Goal: Task Accomplishment & Management: Use online tool/utility

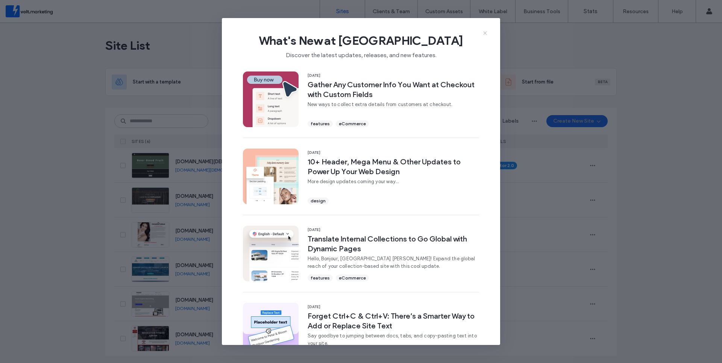
click at [485, 32] on icon at bounding box center [485, 33] width 6 height 6
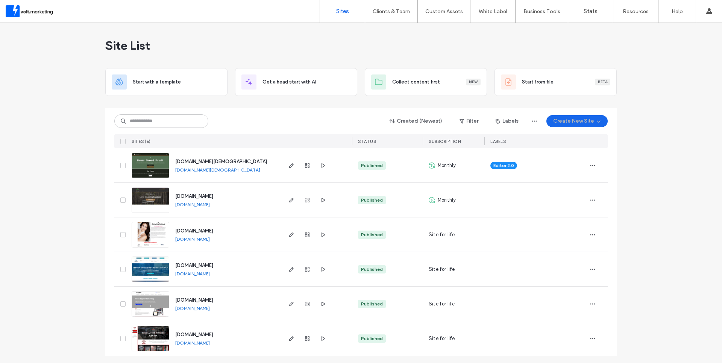
scroll to position [2, 0]
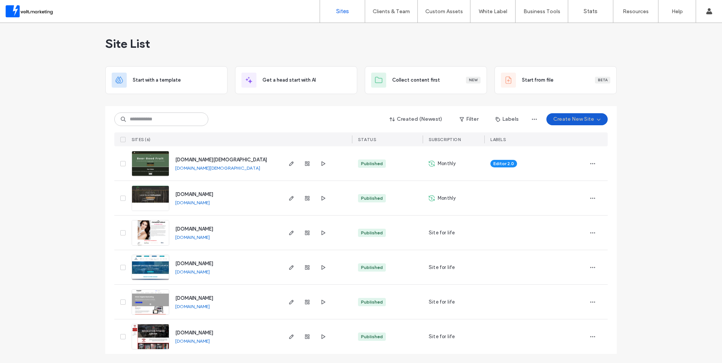
click at [569, 120] on button "Create New Site" at bounding box center [576, 119] width 61 height 12
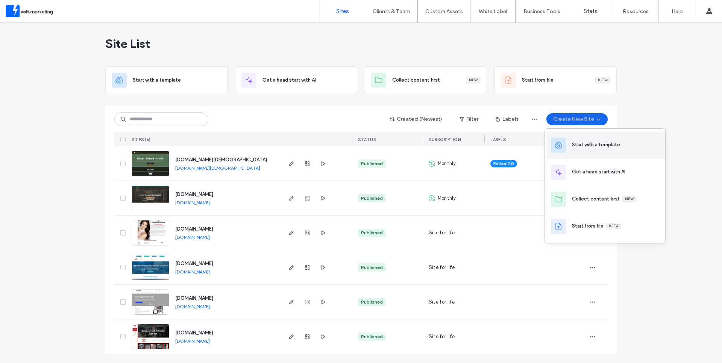
click at [572, 142] on div "Start with a template" at bounding box center [596, 145] width 48 height 8
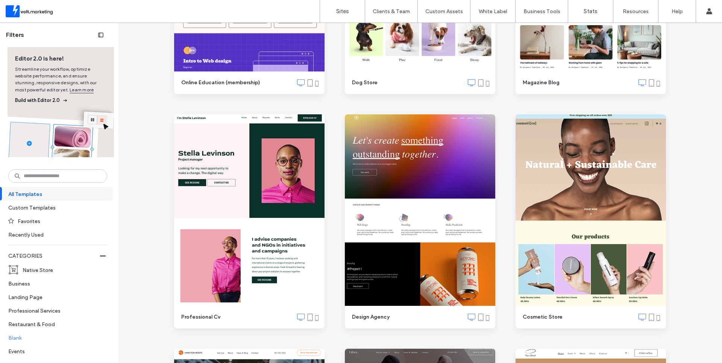
scroll to position [68, 0]
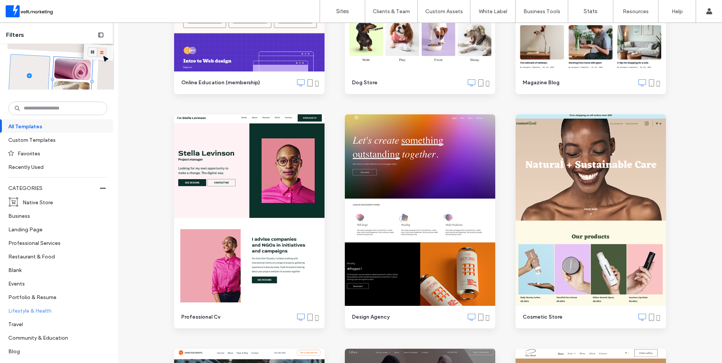
click at [31, 307] on label "Lifestyle & Health" at bounding box center [54, 310] width 92 height 13
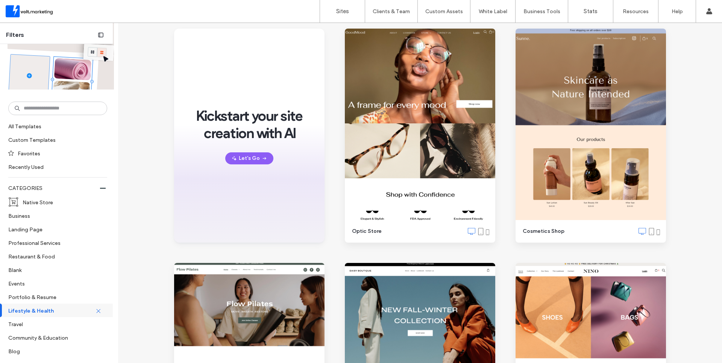
scroll to position [0, 0]
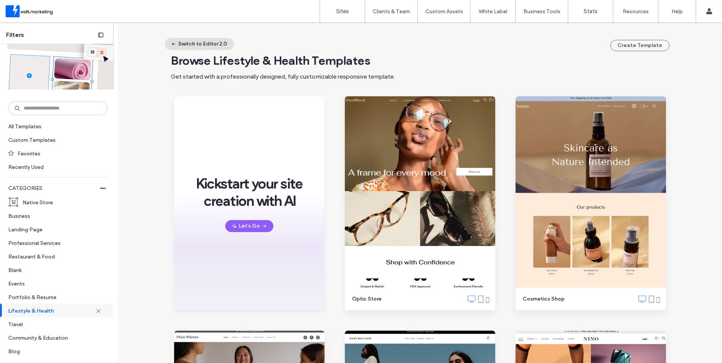
click at [206, 43] on button "Switch to Editor 2.0" at bounding box center [199, 44] width 69 height 12
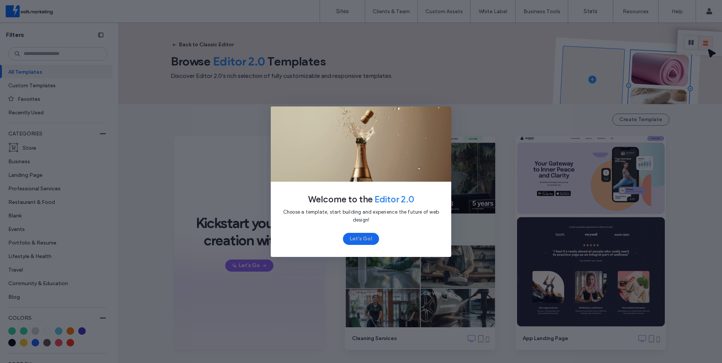
click at [447, 111] on icon at bounding box center [445, 112] width 6 height 6
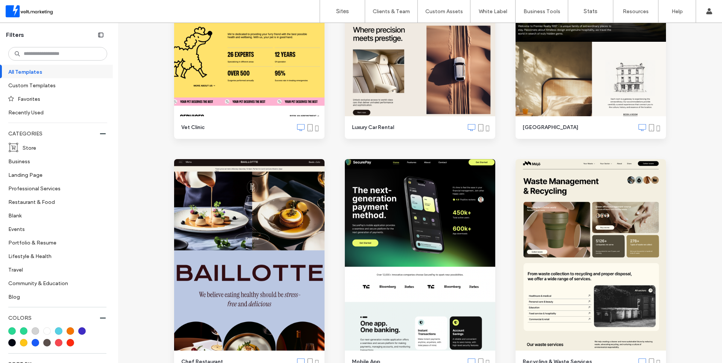
scroll to position [1082, 0]
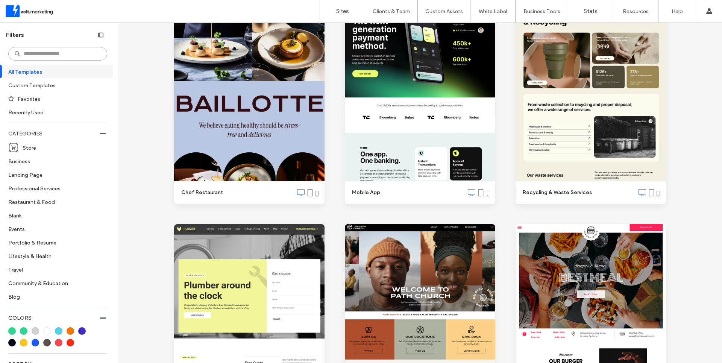
click at [55, 55] on input at bounding box center [57, 54] width 99 height 14
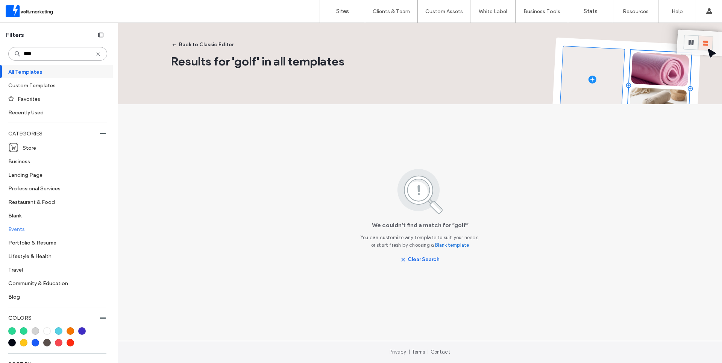
type input "****"
click at [15, 229] on label "Events" at bounding box center [54, 228] width 92 height 13
click at [95, 54] on icon at bounding box center [98, 54] width 6 height 6
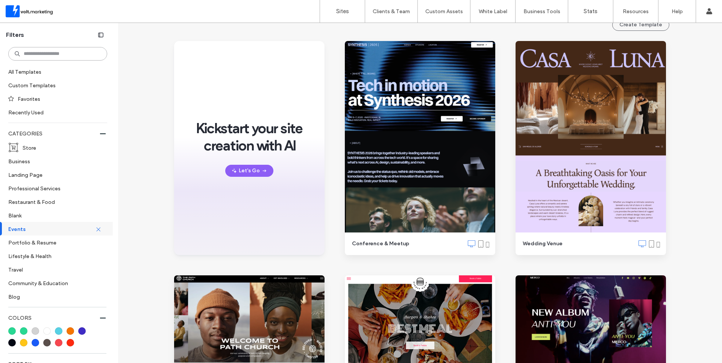
scroll to position [61, 0]
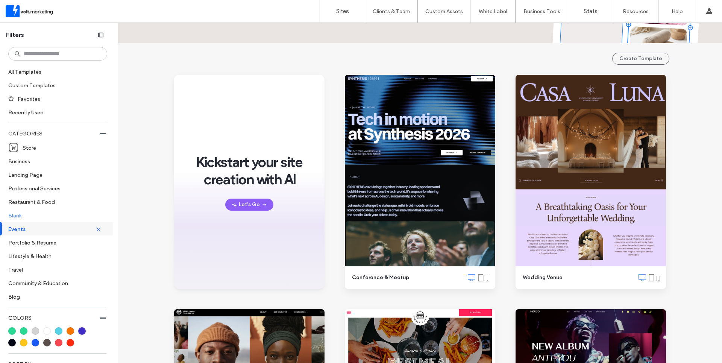
click at [17, 216] on label "Blank" at bounding box center [54, 215] width 92 height 13
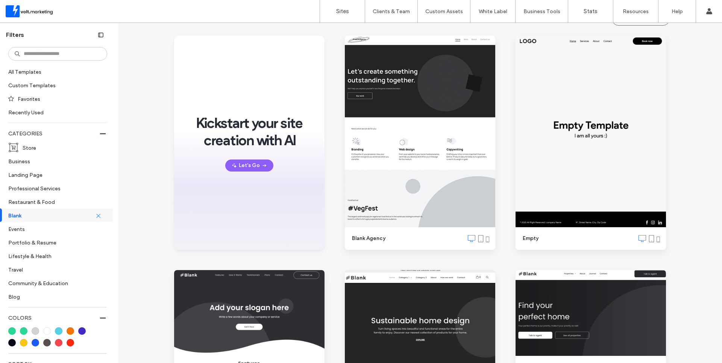
scroll to position [0, 0]
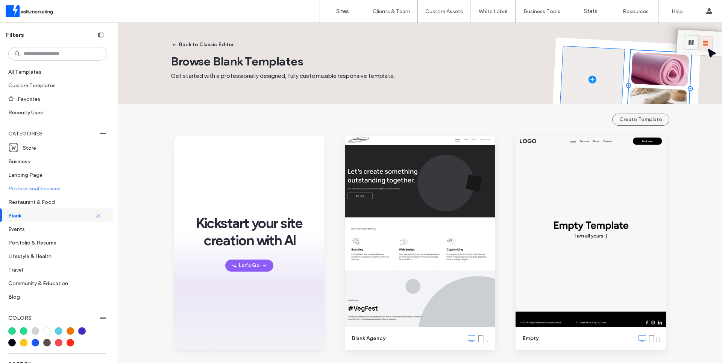
click at [43, 190] on label "Professional Services" at bounding box center [54, 188] width 92 height 13
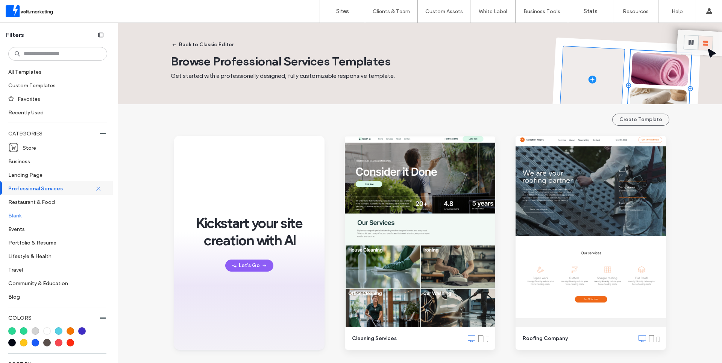
click at [26, 215] on label "Blank" at bounding box center [54, 215] width 92 height 13
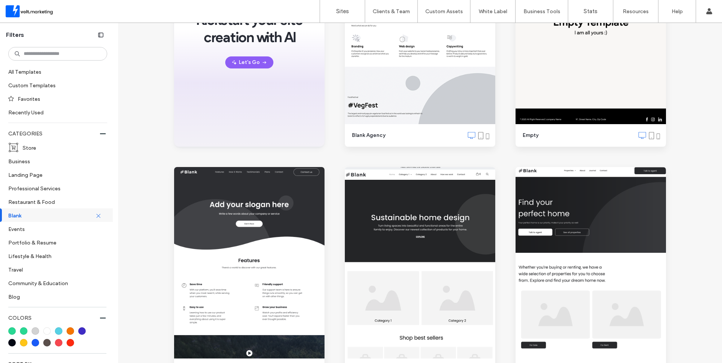
scroll to position [269, 0]
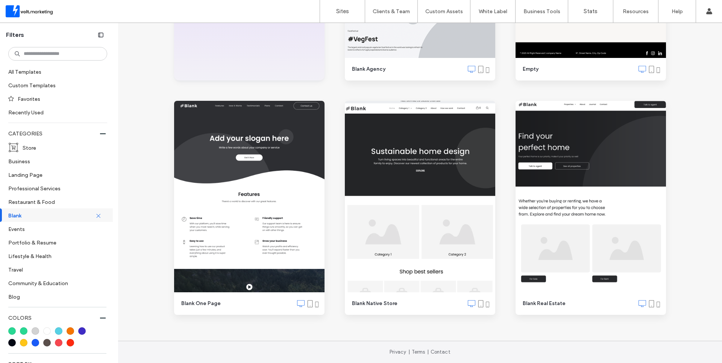
click at [306, 304] on icon at bounding box center [309, 303] width 7 height 7
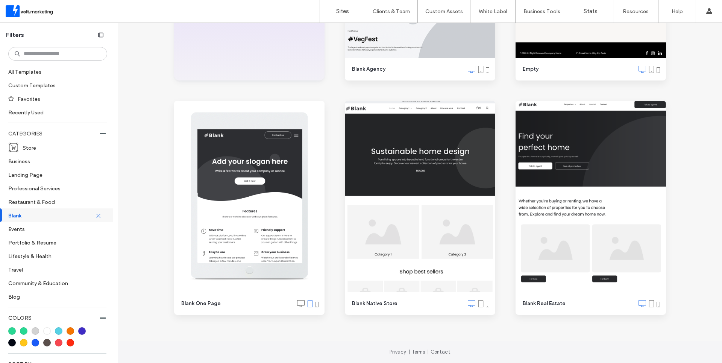
click at [314, 305] on icon at bounding box center [317, 304] width 6 height 6
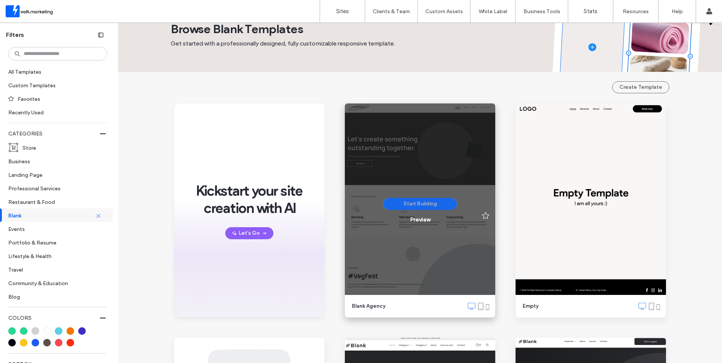
scroll to position [0, 0]
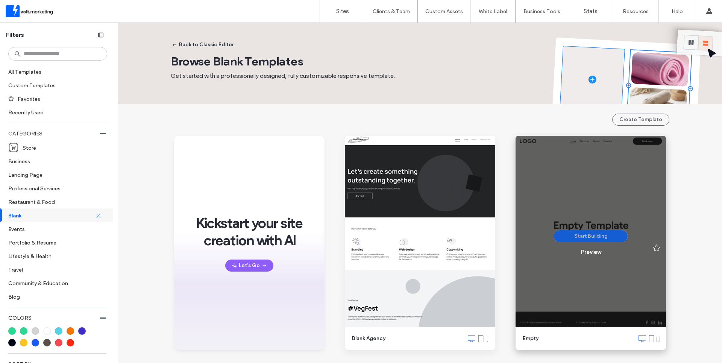
click at [597, 236] on button "Start Building" at bounding box center [591, 236] width 74 height 12
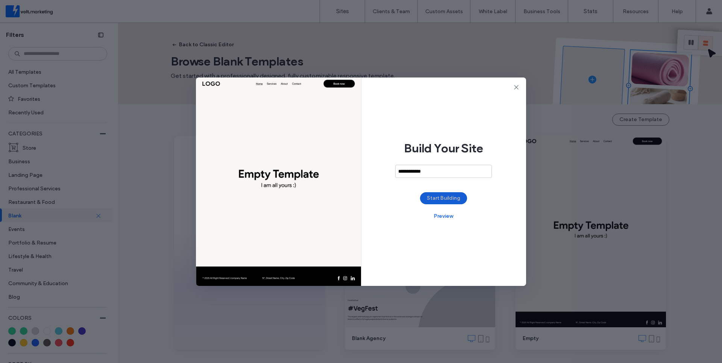
type input "**********"
click at [445, 197] on button "Start Building" at bounding box center [443, 198] width 47 height 12
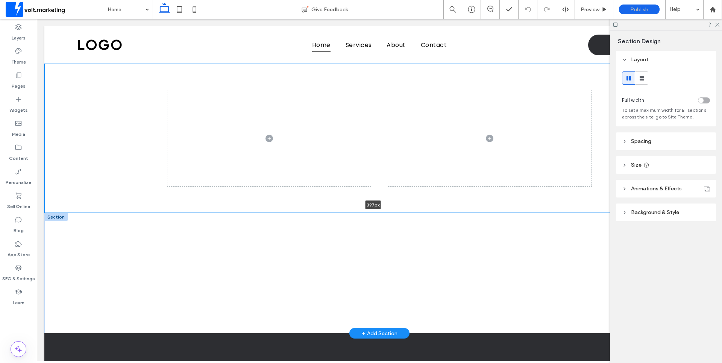
drag, startPoint x: 343, startPoint y: 182, endPoint x: 340, endPoint y: 213, distance: 31.4
click at [340, 213] on div "397px Section + Add Section Section + Add Section" at bounding box center [379, 198] width 670 height 269
type input "***"
click at [718, 25] on icon at bounding box center [716, 24] width 5 height 5
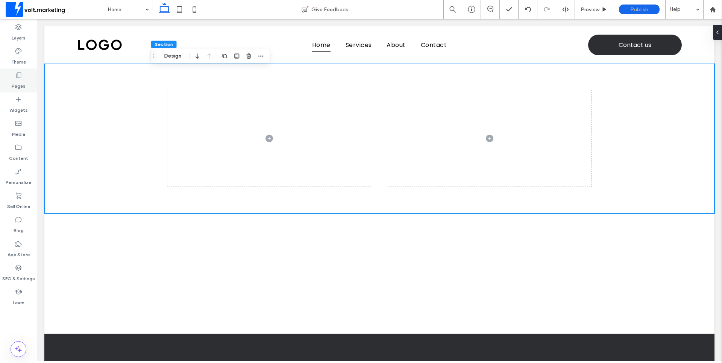
click at [23, 76] on div "Pages" at bounding box center [18, 80] width 37 height 24
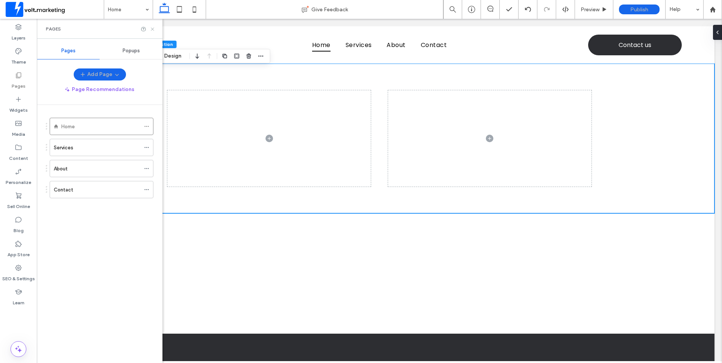
click at [153, 27] on icon at bounding box center [153, 29] width 6 height 6
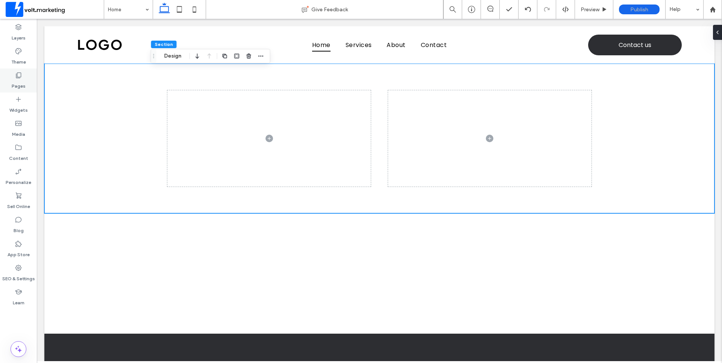
click at [10, 77] on div "Pages" at bounding box center [18, 80] width 37 height 24
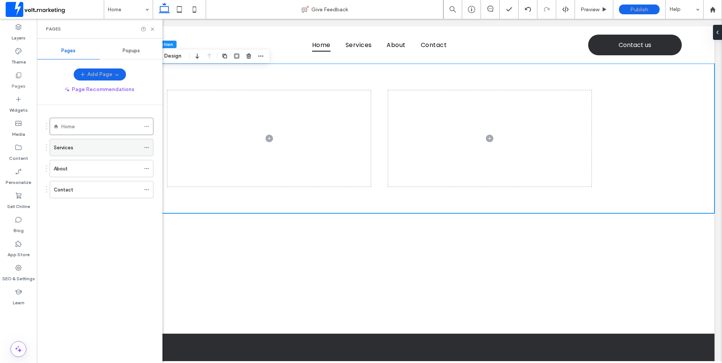
click at [144, 146] on icon at bounding box center [146, 147] width 5 height 5
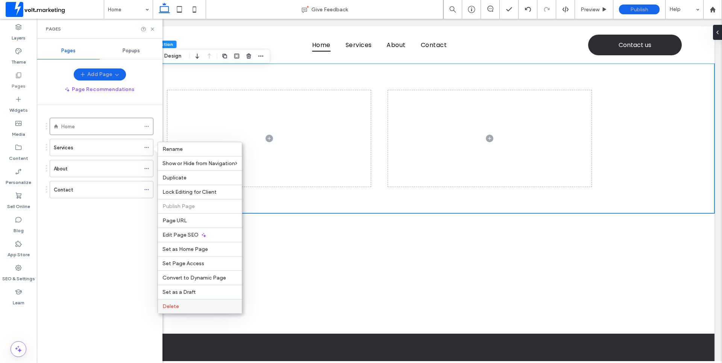
click at [189, 307] on label "Delete" at bounding box center [199, 306] width 75 height 6
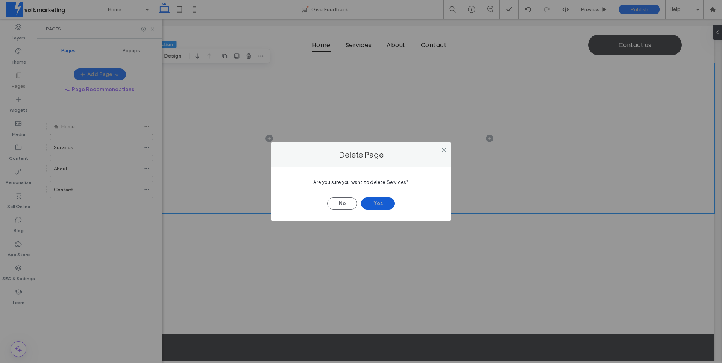
click at [378, 205] on button "Yes" at bounding box center [378, 203] width 34 height 12
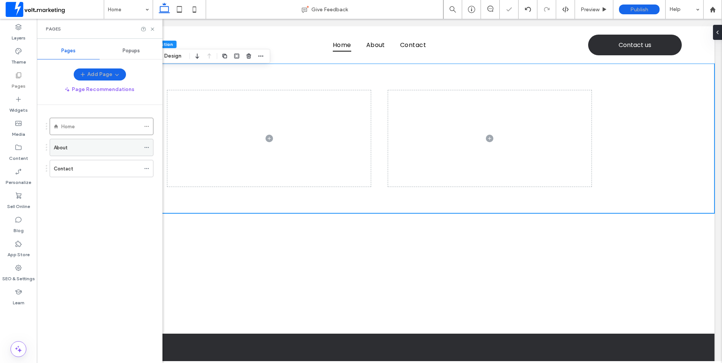
click at [145, 145] on icon at bounding box center [146, 147] width 5 height 5
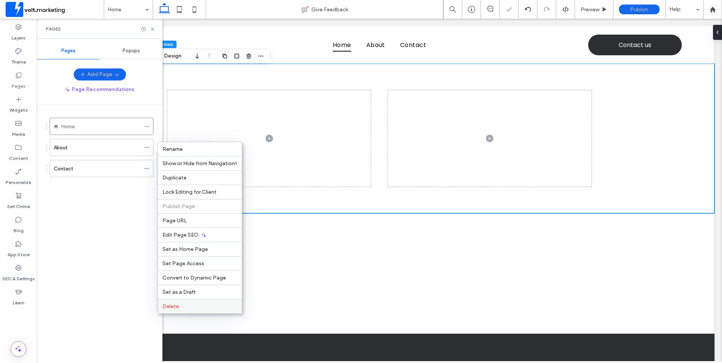
click at [183, 308] on label "Delete" at bounding box center [199, 306] width 75 height 6
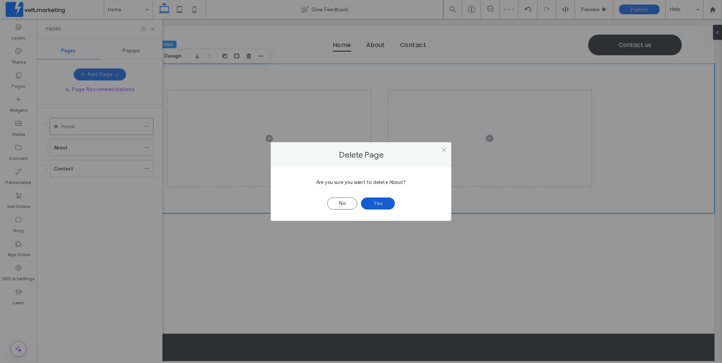
click at [389, 203] on button "Yes" at bounding box center [378, 203] width 34 height 12
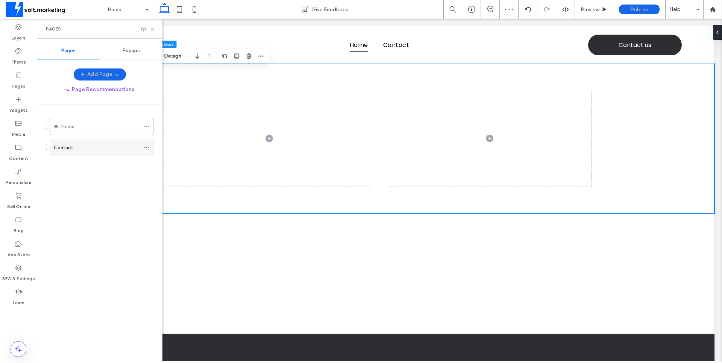
click at [145, 147] on icon at bounding box center [146, 147] width 5 height 5
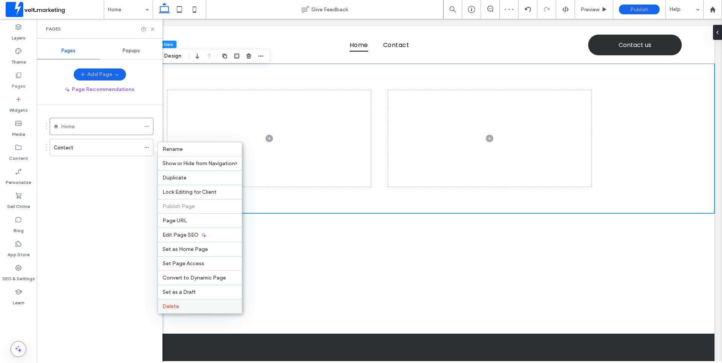
click at [190, 303] on label "Delete" at bounding box center [199, 306] width 75 height 6
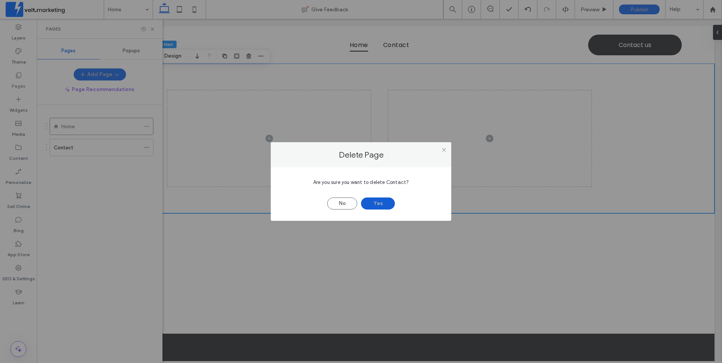
click at [384, 206] on button "Yes" at bounding box center [378, 203] width 34 height 12
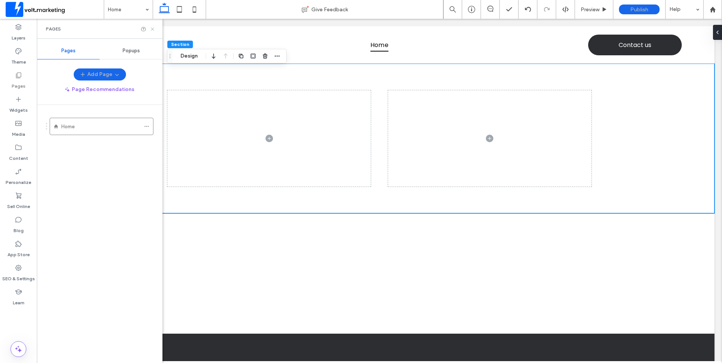
click at [151, 27] on icon at bounding box center [153, 29] width 6 height 6
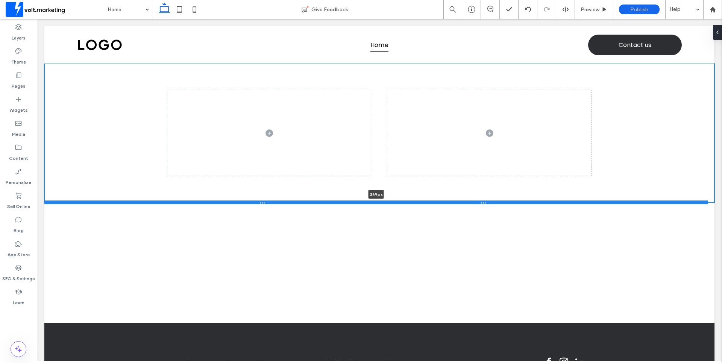
drag, startPoint x: 335, startPoint y: 213, endPoint x: 328, endPoint y: 201, distance: 13.0
click at [328, 201] on div at bounding box center [375, 202] width 663 height 4
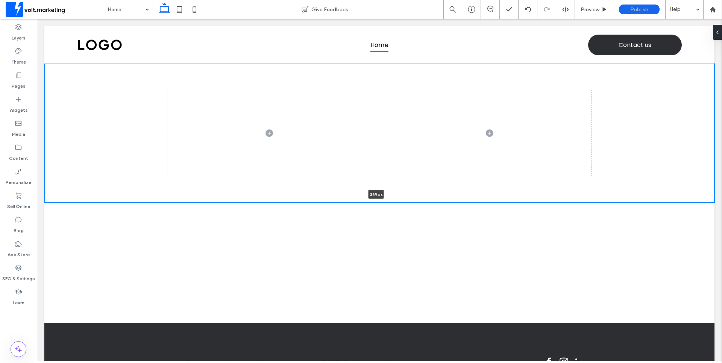
type input "***"
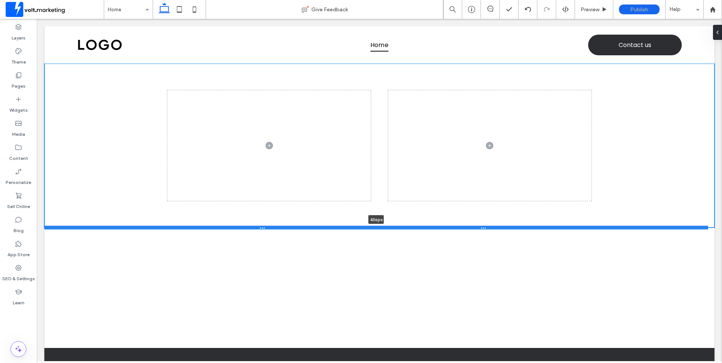
drag, startPoint x: 325, startPoint y: 202, endPoint x: 325, endPoint y: 230, distance: 27.8
click at [325, 229] on div at bounding box center [375, 227] width 663 height 4
type input "***"
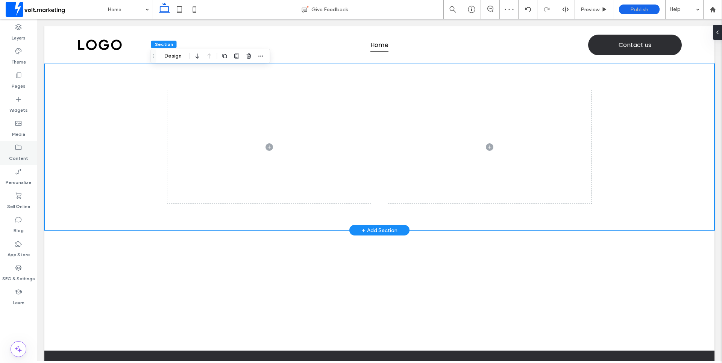
click at [9, 150] on div "Content" at bounding box center [18, 153] width 37 height 24
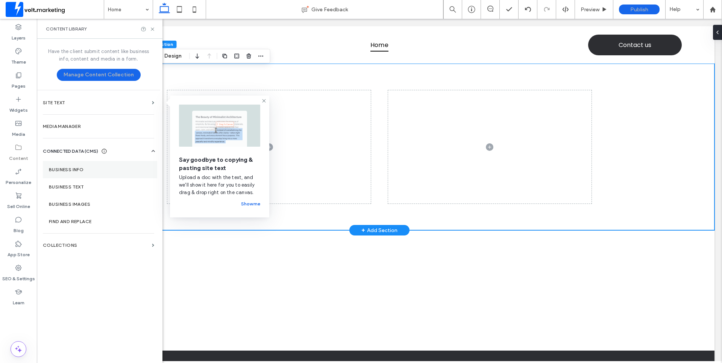
click at [82, 168] on label "Business Info" at bounding box center [100, 169] width 102 height 5
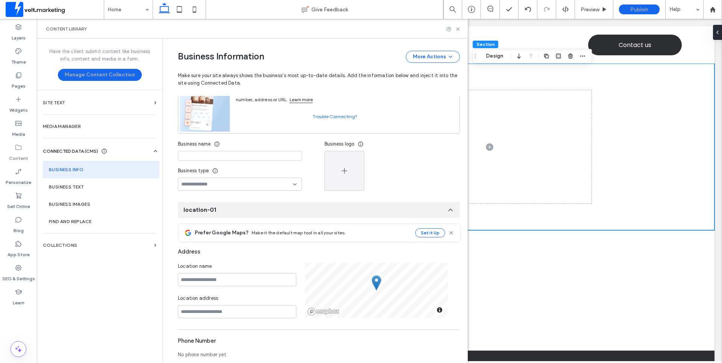
click at [245, 154] on input at bounding box center [240, 156] width 124 height 10
type input "**********"
click at [403, 177] on div at bounding box center [391, 171] width 135 height 40
click at [285, 187] on input at bounding box center [237, 184] width 112 height 6
type input "****"
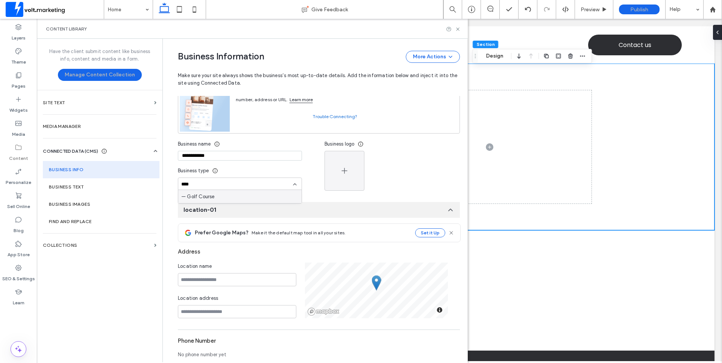
click at [221, 196] on div "— Golf Course" at bounding box center [239, 196] width 123 height 13
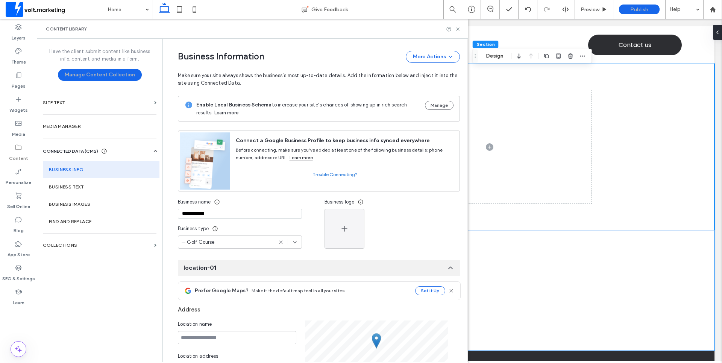
click at [521, 252] on div at bounding box center [379, 290] width 451 height 120
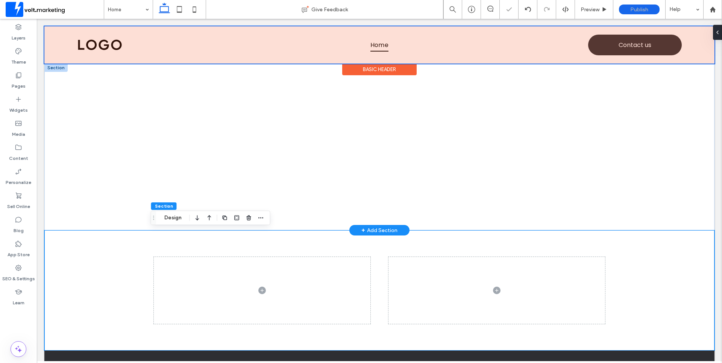
click at [396, 66] on div "Basic Header" at bounding box center [379, 70] width 74 height 12
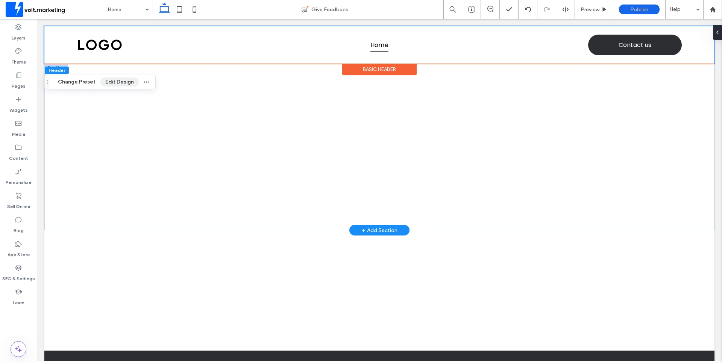
click at [122, 82] on button "Edit Design" at bounding box center [119, 81] width 38 height 9
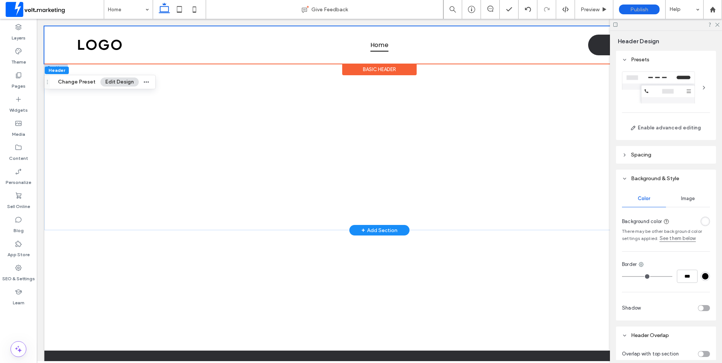
click at [698, 87] on div at bounding box center [704, 88] width 12 height 12
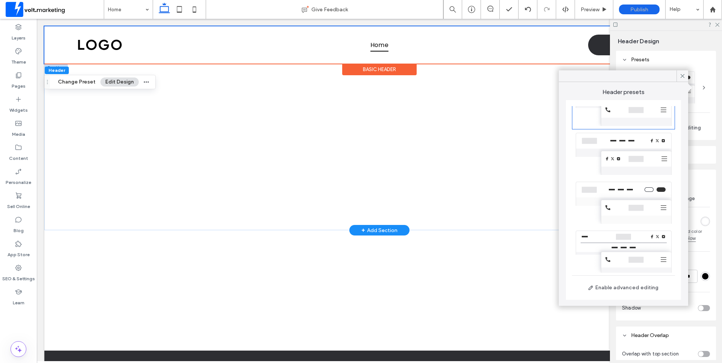
scroll to position [172, 0]
click at [628, 203] on div at bounding box center [623, 198] width 103 height 49
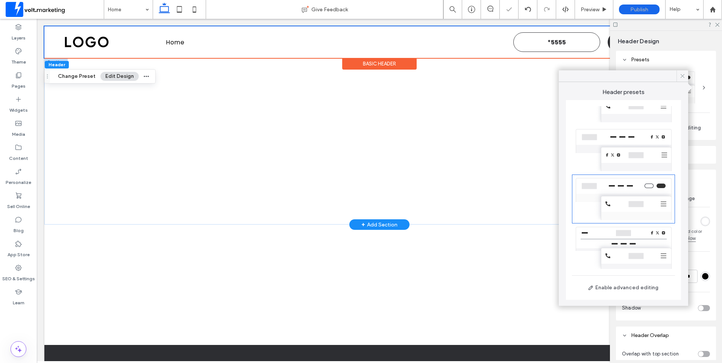
click at [679, 76] on icon at bounding box center [682, 76] width 7 height 7
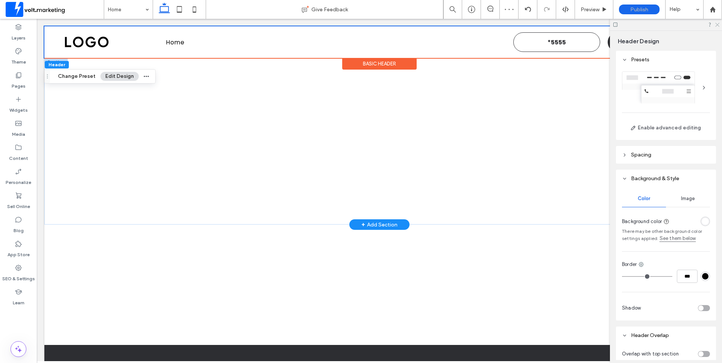
click at [719, 24] on icon at bounding box center [716, 24] width 5 height 5
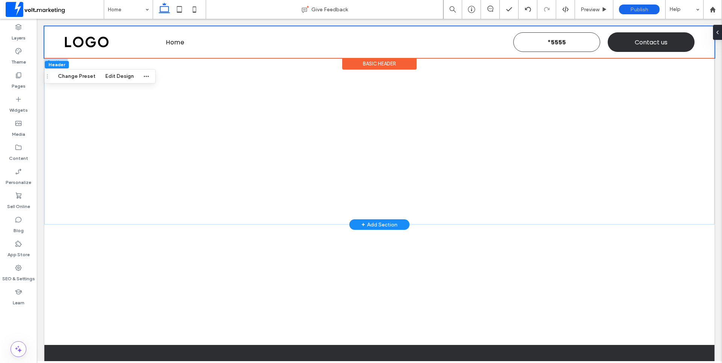
click at [371, 65] on div "Basic Header" at bounding box center [379, 64] width 74 height 12
click at [382, 65] on div "Basic Header" at bounding box center [379, 64] width 74 height 12
click at [112, 74] on button "Edit Design" at bounding box center [119, 76] width 38 height 9
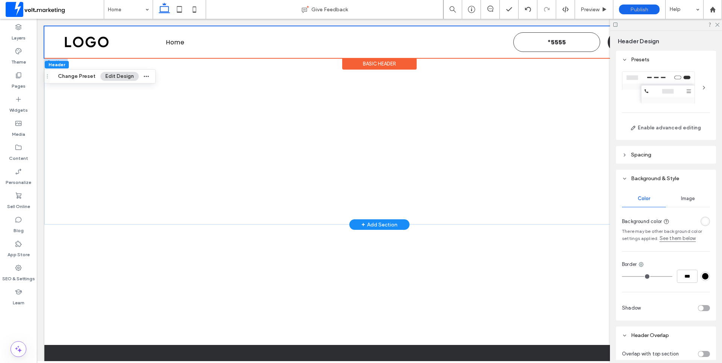
click at [698, 85] on div at bounding box center [704, 88] width 12 height 12
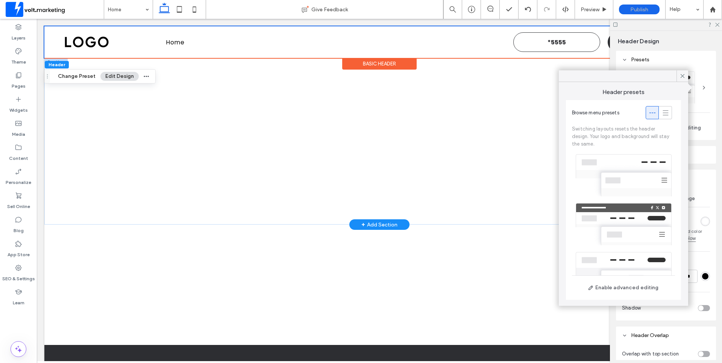
scroll to position [43, 0]
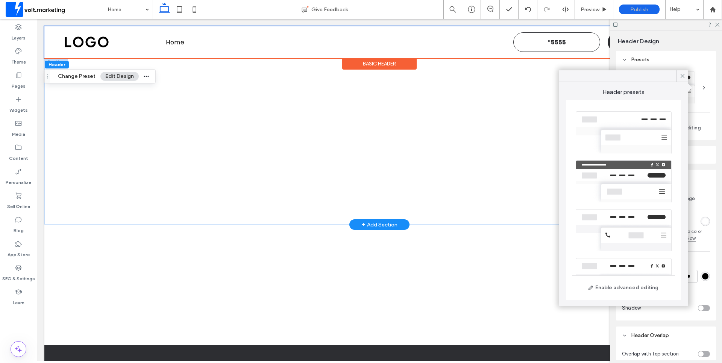
click at [614, 136] on div at bounding box center [623, 132] width 103 height 49
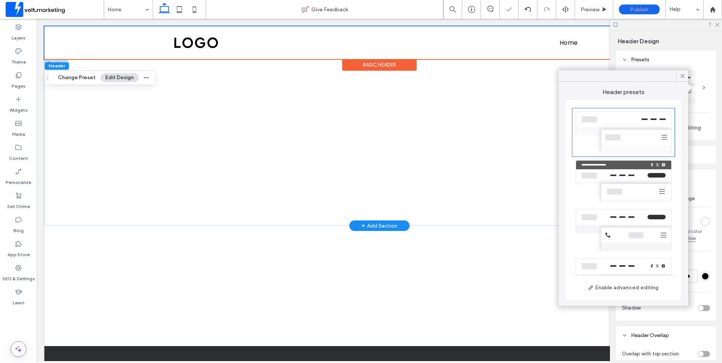
click at [621, 177] on div at bounding box center [623, 181] width 103 height 49
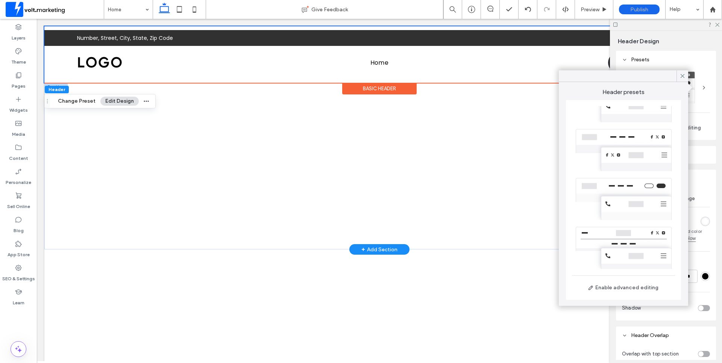
scroll to position [0, 0]
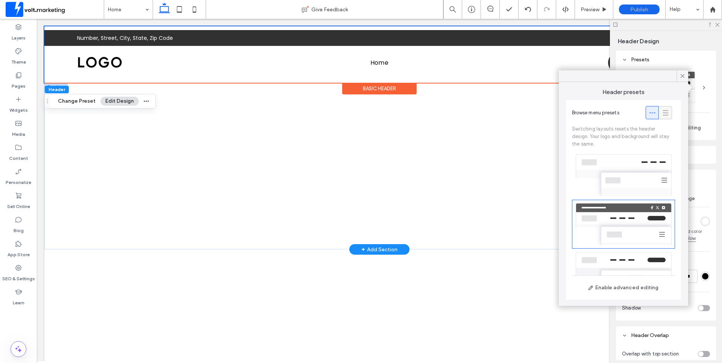
click at [661, 116] on icon at bounding box center [665, 113] width 8 height 8
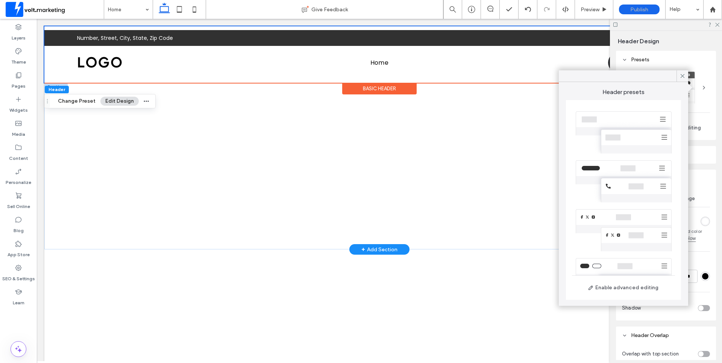
scroll to position [123, 0]
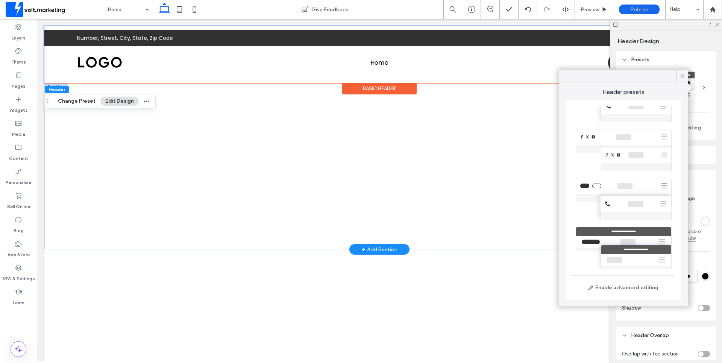
click at [624, 185] on div at bounding box center [623, 198] width 103 height 49
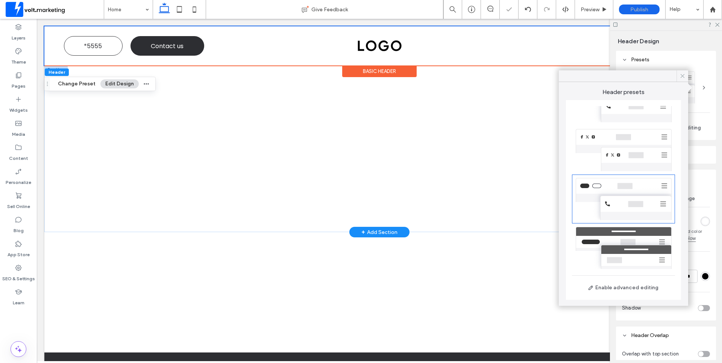
click at [682, 76] on use at bounding box center [682, 76] width 4 height 4
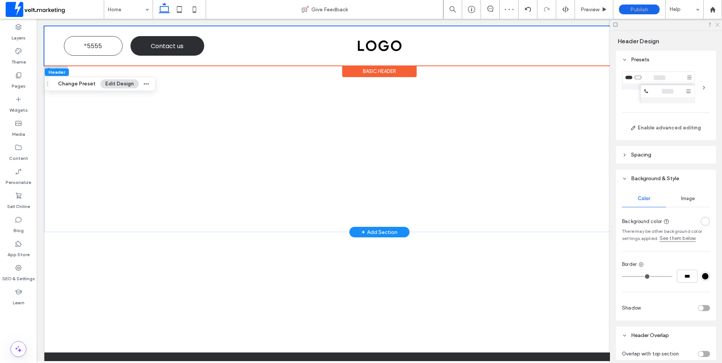
drag, startPoint x: 717, startPoint y: 23, endPoint x: 653, endPoint y: 20, distance: 64.0
click at [717, 23] on icon at bounding box center [716, 24] width 5 height 5
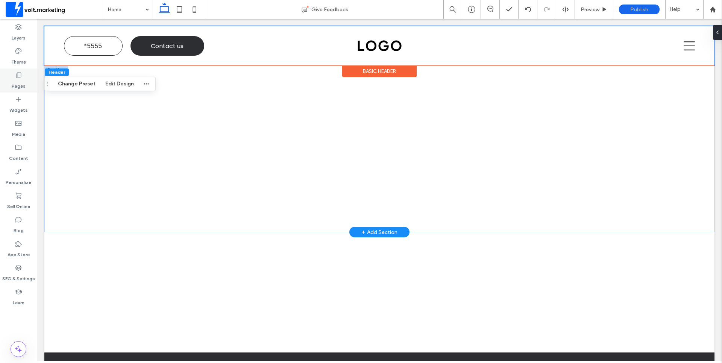
click at [17, 75] on use at bounding box center [18, 76] width 5 height 6
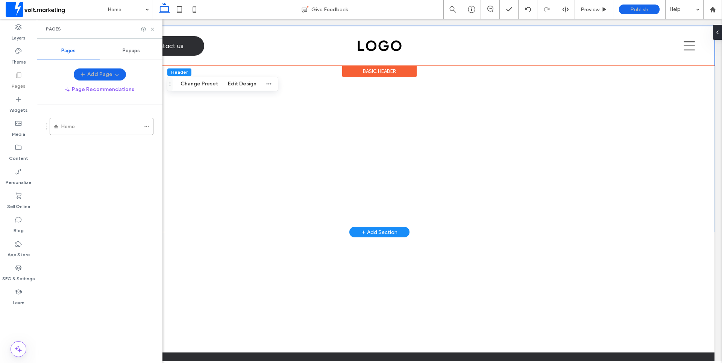
click at [381, 71] on div "Basic Header" at bounding box center [379, 71] width 74 height 12
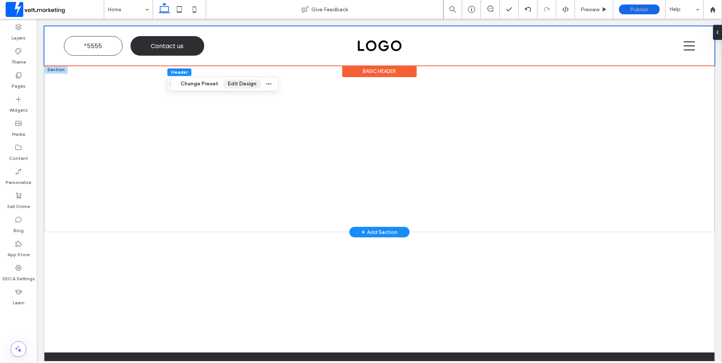
click at [229, 87] on button "Edit Design" at bounding box center [242, 83] width 38 height 9
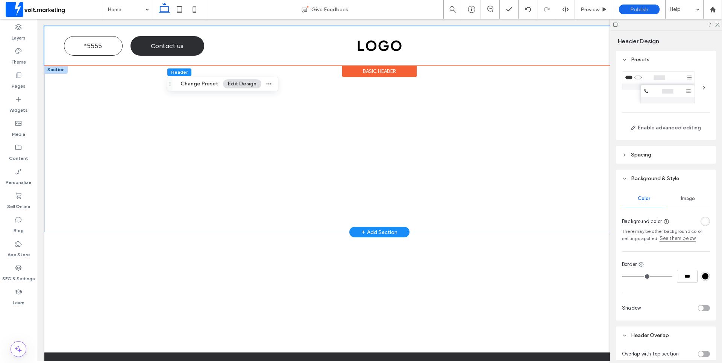
click at [699, 86] on div at bounding box center [704, 88] width 12 height 12
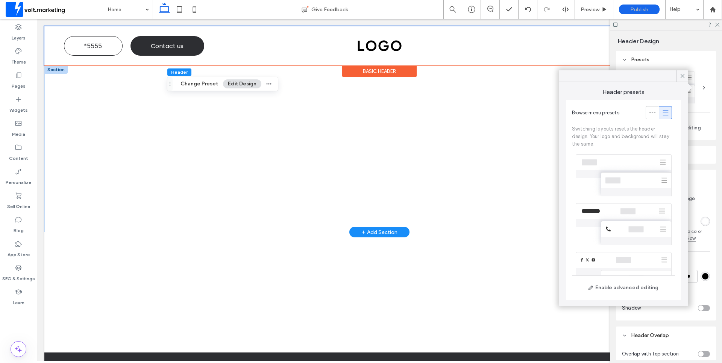
scroll to position [86, 0]
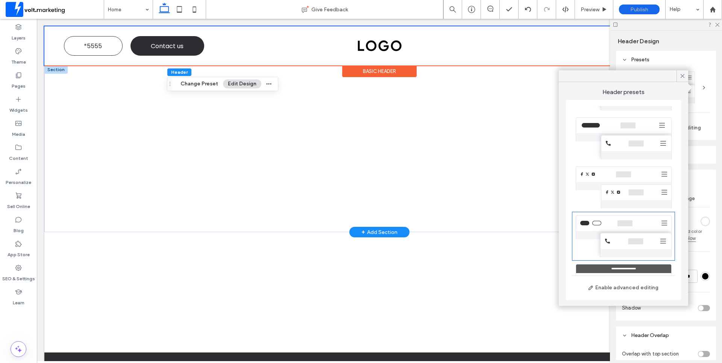
click at [631, 147] on div at bounding box center [623, 138] width 103 height 49
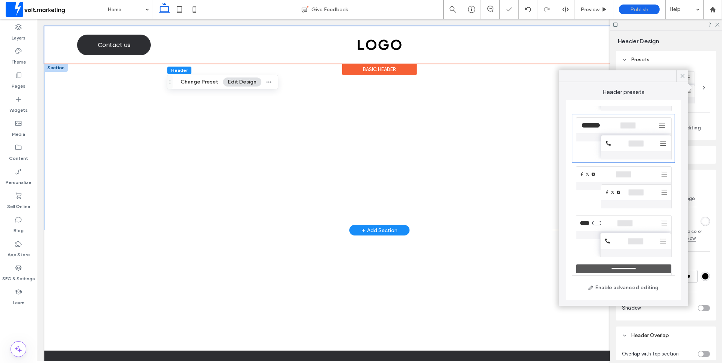
scroll to position [0, 0]
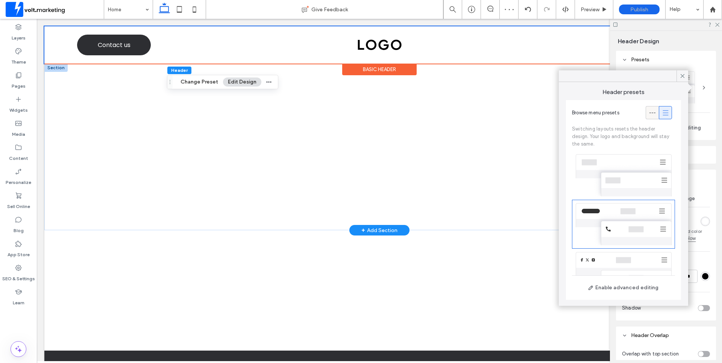
click at [648, 116] on icon at bounding box center [652, 113] width 8 height 8
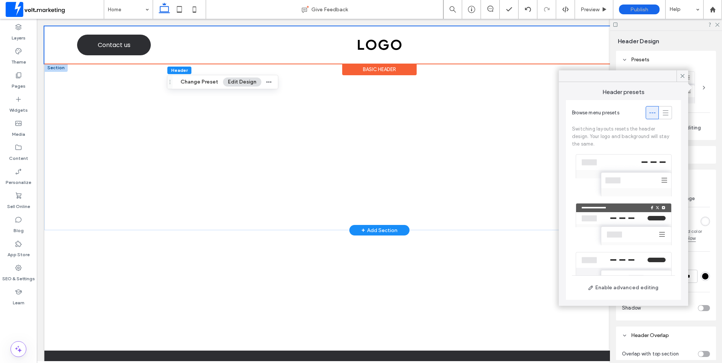
click at [631, 179] on div at bounding box center [623, 175] width 103 height 49
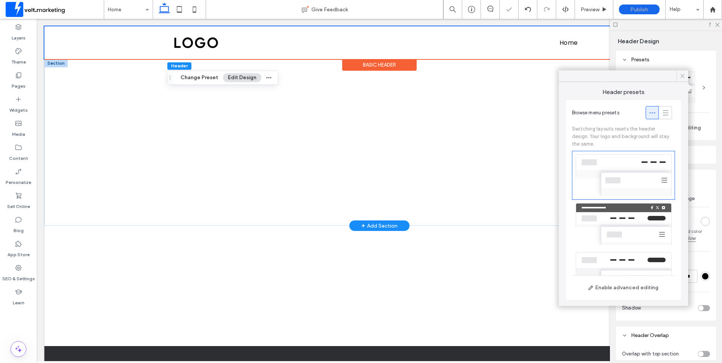
click at [682, 76] on use at bounding box center [682, 76] width 4 height 4
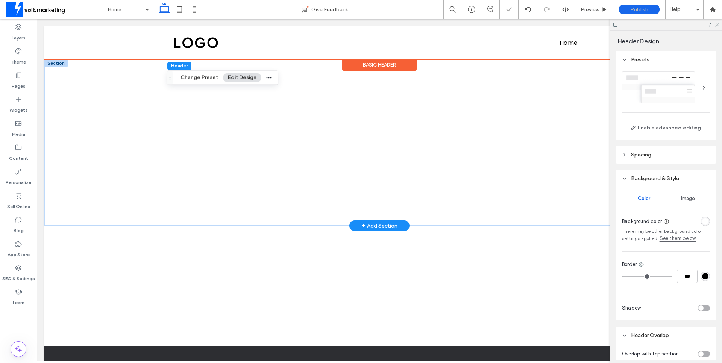
click at [718, 23] on icon at bounding box center [716, 24] width 5 height 5
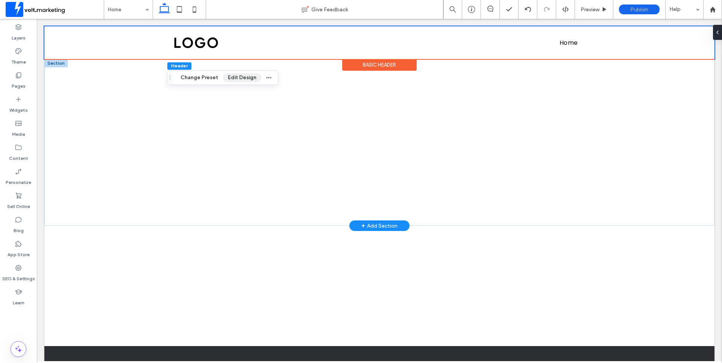
click at [229, 77] on button "Edit Design" at bounding box center [242, 77] width 38 height 9
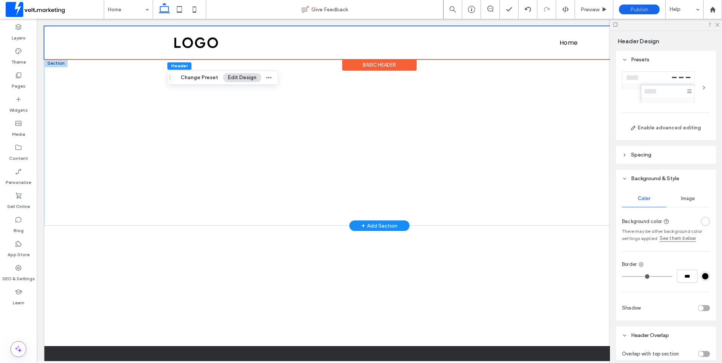
click at [698, 89] on div at bounding box center [704, 88] width 12 height 12
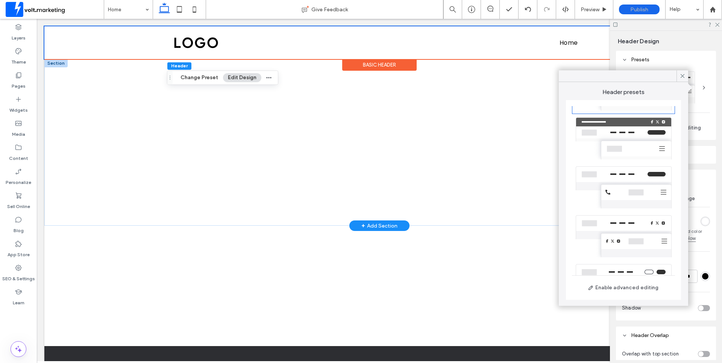
scroll to position [171, 0]
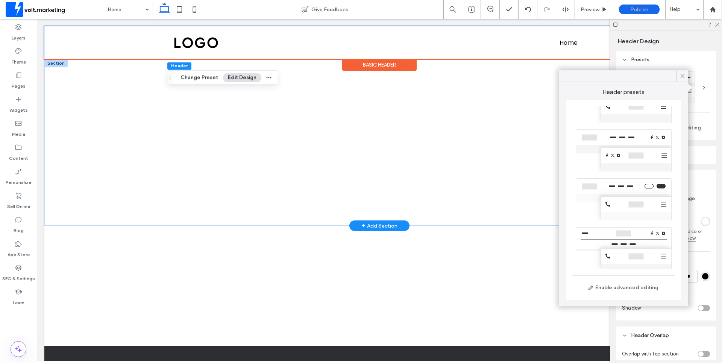
click at [645, 140] on div at bounding box center [623, 150] width 103 height 49
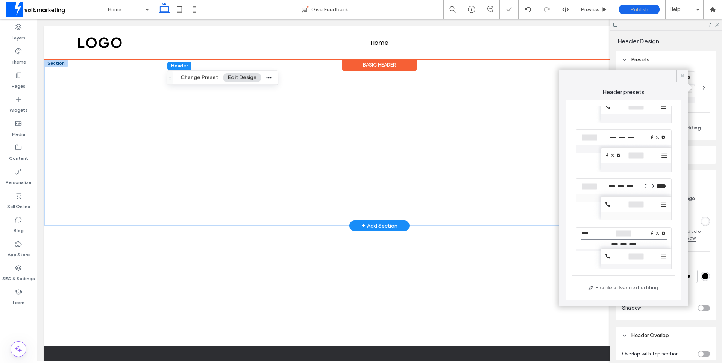
drag, startPoint x: 680, startPoint y: 74, endPoint x: 720, endPoint y: 47, distance: 48.4
click at [680, 74] on icon at bounding box center [682, 76] width 7 height 7
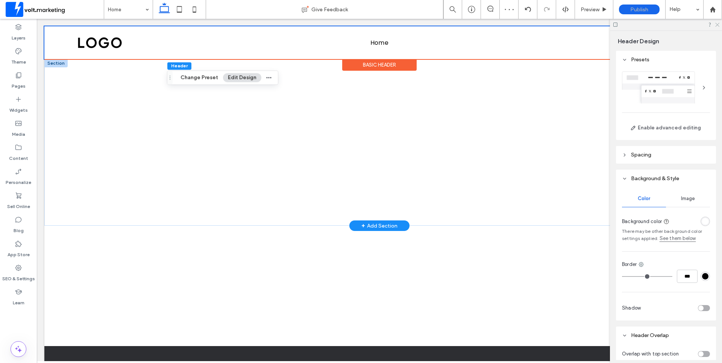
click at [716, 26] on icon at bounding box center [716, 24] width 5 height 5
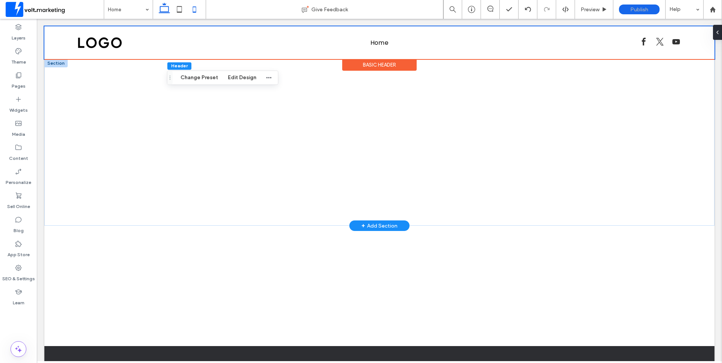
click at [195, 9] on icon at bounding box center [194, 9] width 15 height 15
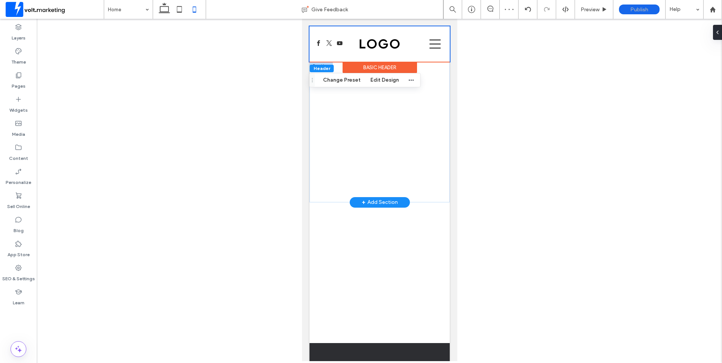
click at [380, 67] on div "Basic Header" at bounding box center [379, 68] width 74 height 12
click at [378, 78] on button "Edit Design" at bounding box center [384, 80] width 38 height 9
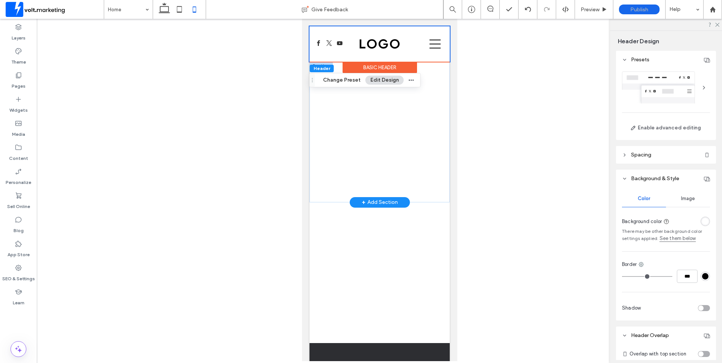
click at [701, 89] on div at bounding box center [704, 88] width 12 height 12
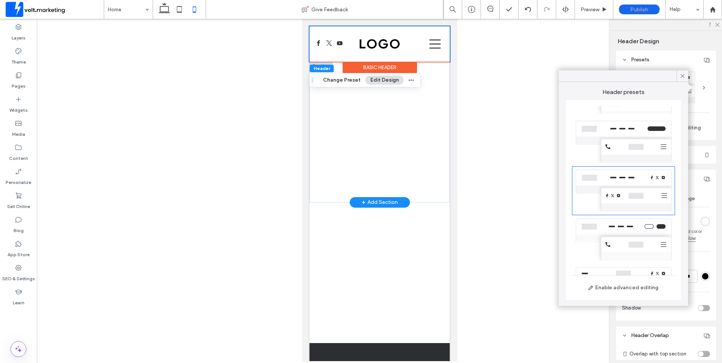
scroll to position [172, 0]
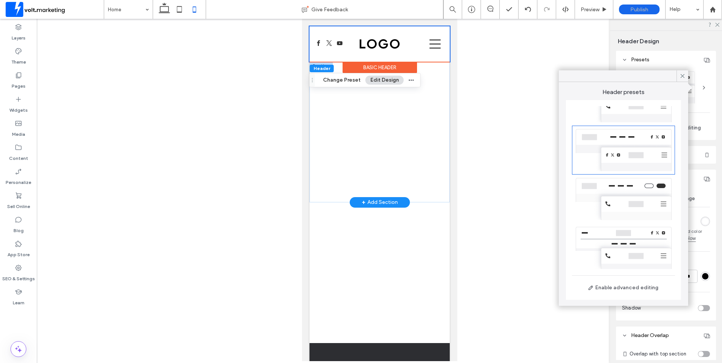
click at [633, 207] on div at bounding box center [623, 198] width 103 height 49
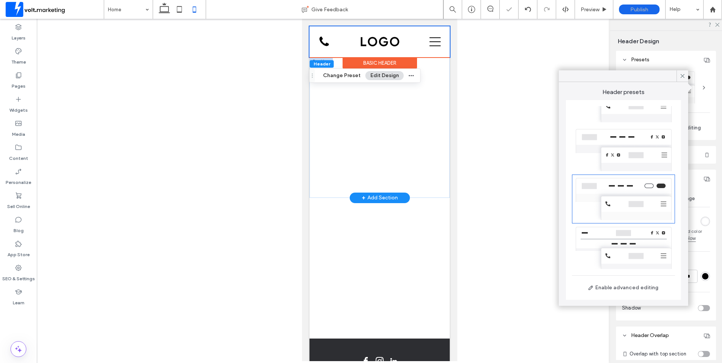
click at [518, 60] on div at bounding box center [379, 190] width 685 height 342
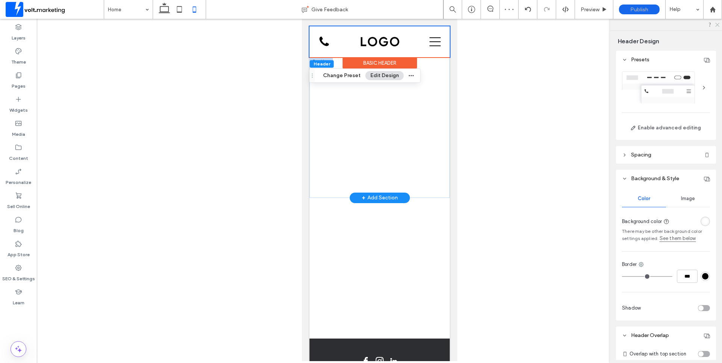
click at [717, 23] on icon at bounding box center [716, 24] width 5 height 5
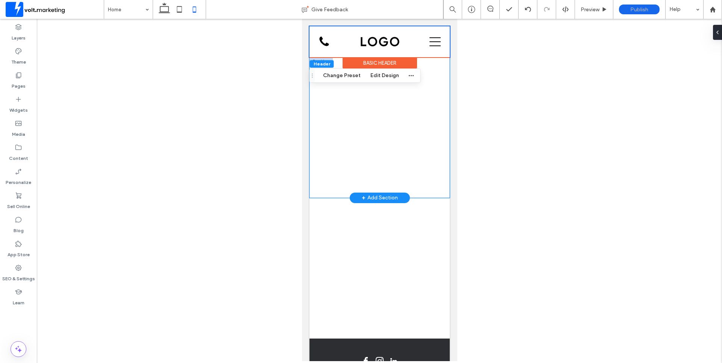
click at [440, 61] on div at bounding box center [379, 127] width 140 height 141
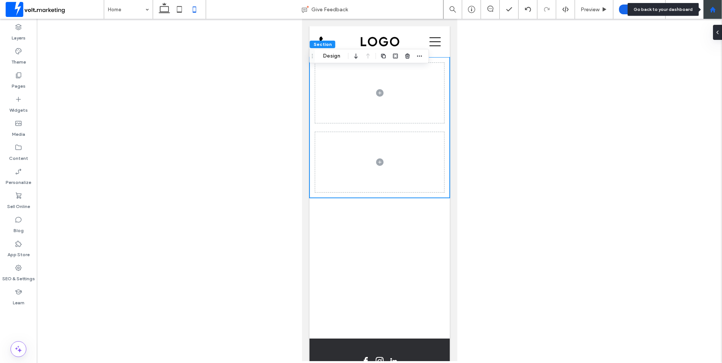
click at [711, 9] on use at bounding box center [712, 9] width 6 height 6
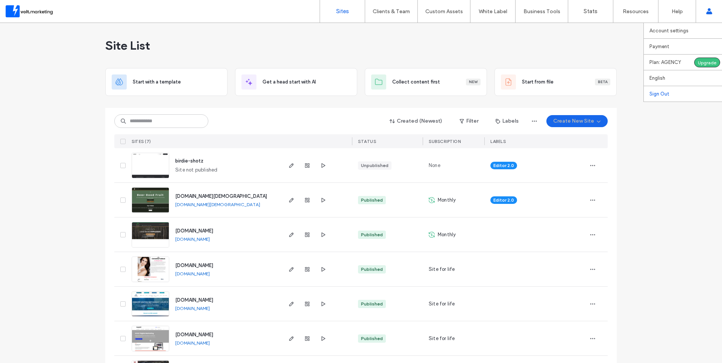
click at [661, 94] on label "Sign Out" at bounding box center [659, 94] width 20 height 6
